Goal: Task Accomplishment & Management: Manage account settings

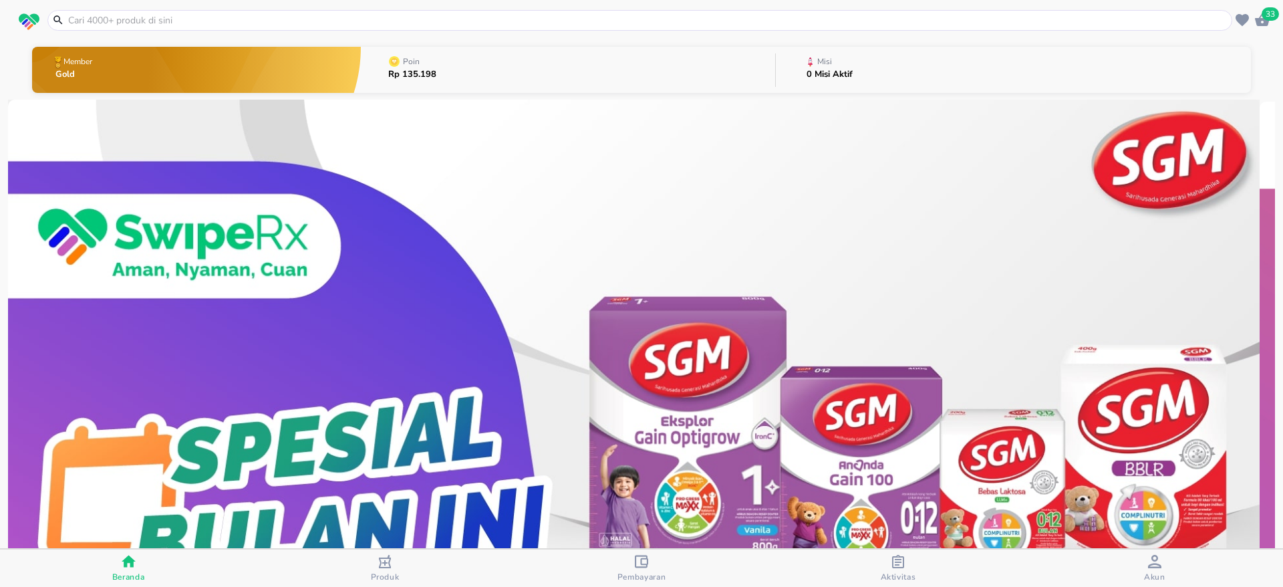
click at [488, 41] on div "Member Gold Poin Rp 135.198 Misi 0 Misi Aktif" at bounding box center [641, 69] width 1283 height 59
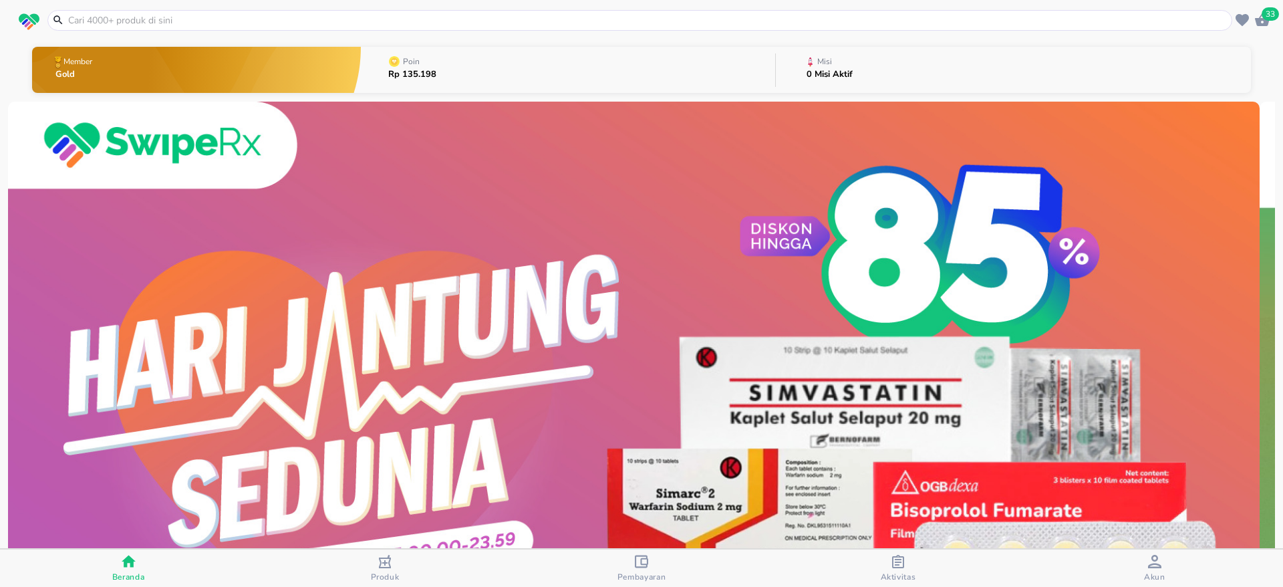
click at [943, 67] on button "Misi 0 Misi Aktif" at bounding box center [1013, 69] width 475 height 53
